Goal: Information Seeking & Learning: Stay updated

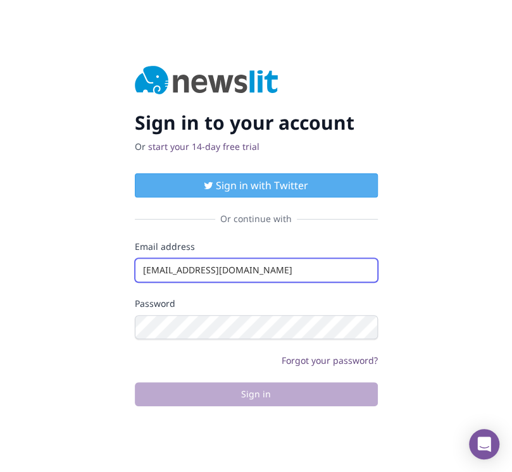
type input "info@startingupgood.info"
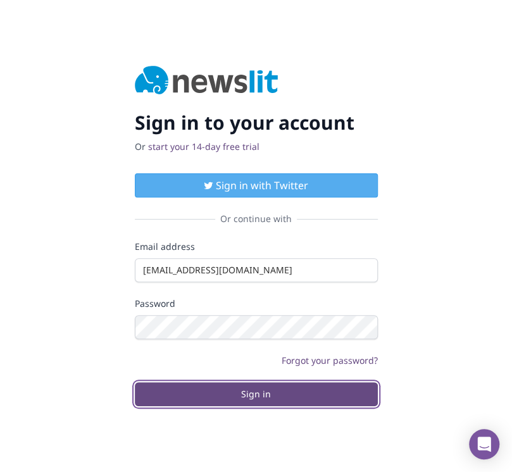
click at [255, 393] on button "Sign in" at bounding box center [256, 394] width 243 height 24
